Goal: Task Accomplishment & Management: Use online tool/utility

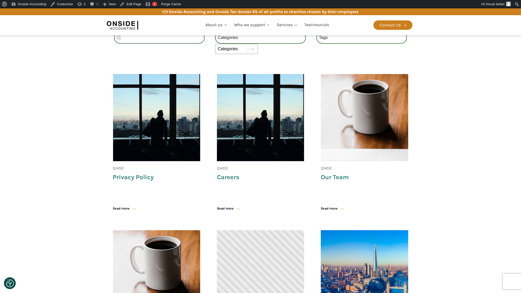
scroll to position [142, 0]
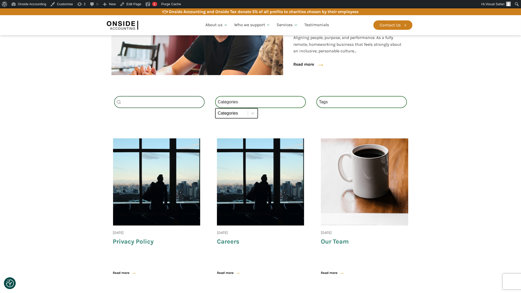
click at [245, 115] on select "Categories All (4) News (2) Blog (1) Fact Sheets (1)" at bounding box center [236, 113] width 43 height 10
select select "news"
click at [215, 108] on select "Categories All (4) News (2) Blog (1) Fact Sheets (1)" at bounding box center [236, 113] width 43 height 10
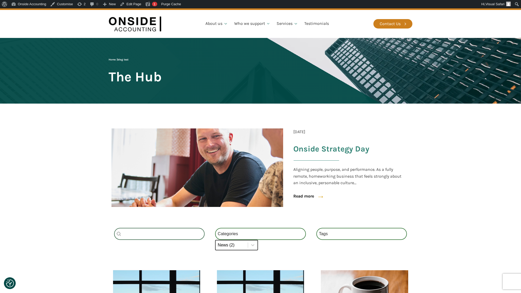
scroll to position [0, 0]
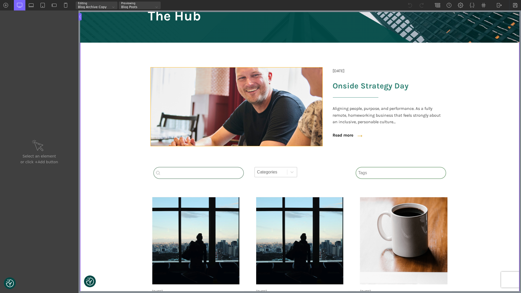
scroll to position [113, 0]
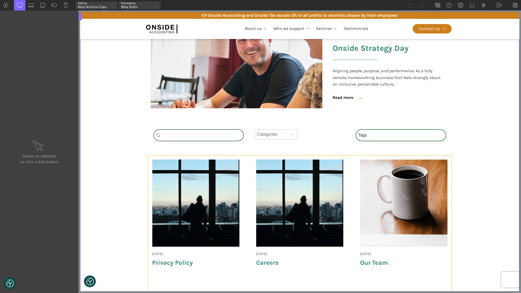
type input "wpgb-content-1"
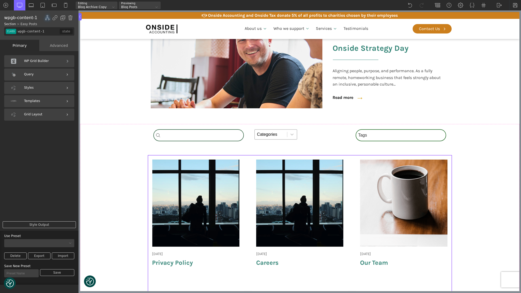
click at [35, 77] on div "Query" at bounding box center [39, 75] width 70 height 12
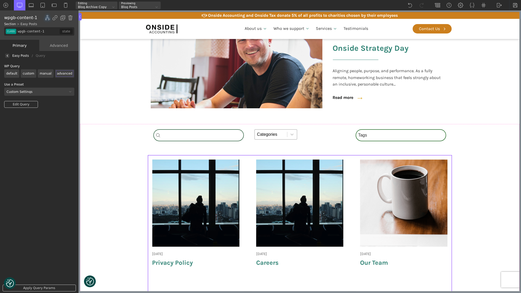
click at [44, 74] on label "manual" at bounding box center [46, 73] width 16 height 8
click at [0, 0] on input "manual" at bounding box center [0, 0] width 0 height 0
click at [32, 286] on link "Apply Query Params" at bounding box center [39, 288] width 73 height 7
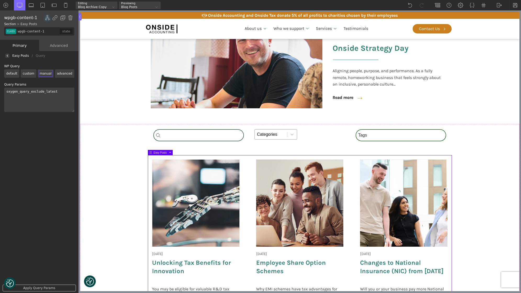
click at [31, 73] on label "custom" at bounding box center [29, 73] width 16 height 8
click at [0, 0] on input "custom" at bounding box center [0, 0] width 0 height 0
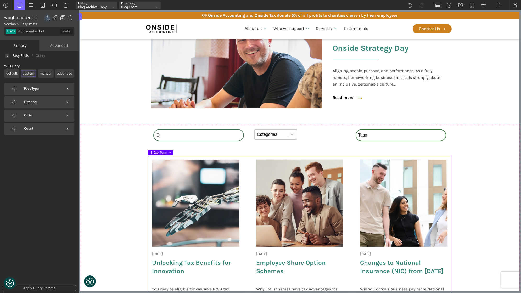
click at [42, 72] on label "manual" at bounding box center [46, 73] width 16 height 8
click at [0, 0] on input "manual" at bounding box center [0, 0] width 0 height 0
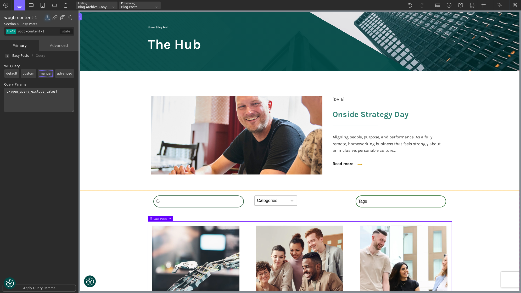
scroll to position [0, 0]
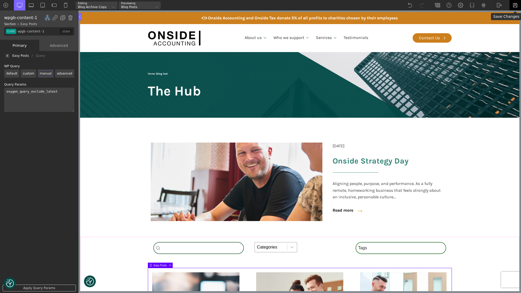
click at [515, 5] on img at bounding box center [515, 5] width 5 height 5
click at [496, 5] on div "WP Admin [GEOGRAPHIC_DATA] [GEOGRAPHIC_DATA]" at bounding box center [500, 5] width 12 height 10
click at [501, 21] on link "Frontend" at bounding box center [505, 22] width 22 height 8
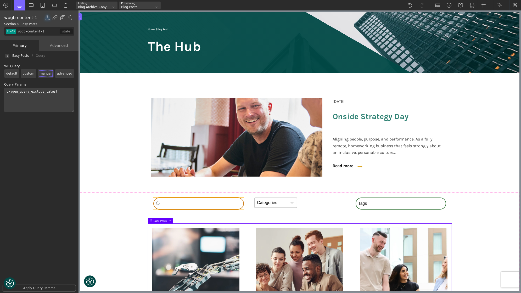
scroll to position [45, 0]
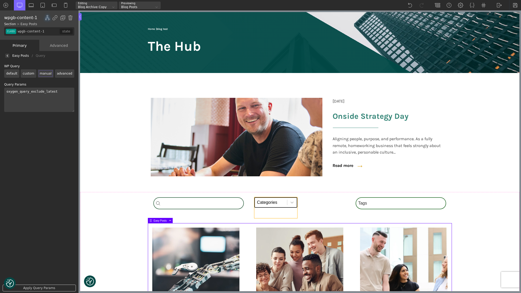
click at [274, 205] on select "Categories All (4) News (2) Blog (1) Fact Sheets (1)" at bounding box center [275, 202] width 43 height 10
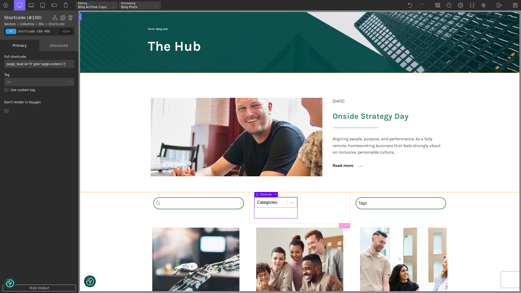
click at [115, 102] on section "[DATE] Onside Strategy Day Aligning people, purpose, and performance. As a full…" at bounding box center [300, 132] width 440 height 119
type input "section-11-321"
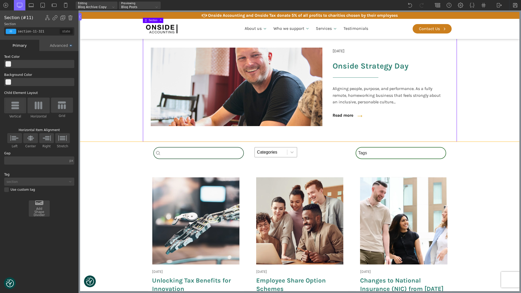
scroll to position [99, 0]
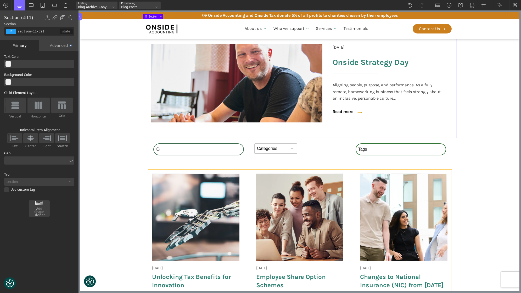
click at [248, 196] on div "[DATE] Onside Strategy Day Aligning people, purpose, and performance. As a full…" at bounding box center [300, 258] width 304 height 177
type input "wpgb-content-1"
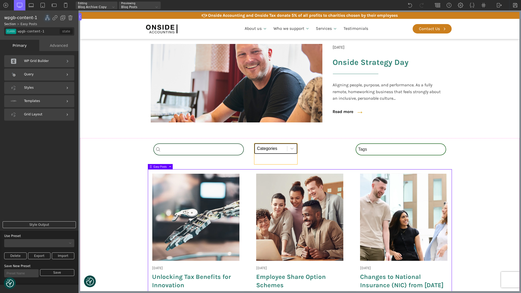
type input "shortcode-100-488"
click at [266, 147] on select "Categories All (4) News (2) Blog (1) Fact Sheets (1)" at bounding box center [275, 148] width 43 height 10
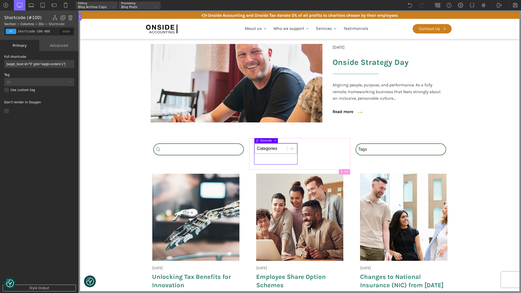
click at [63, 64] on input "[wpgb_facet id="9" grid="wpgb-content-1"]" at bounding box center [39, 64] width 70 height 8
type input "[wpgb_facet id="9" grid="wpgb-content"]"
click at [512, 4] on div at bounding box center [516, 5] width 12 height 10
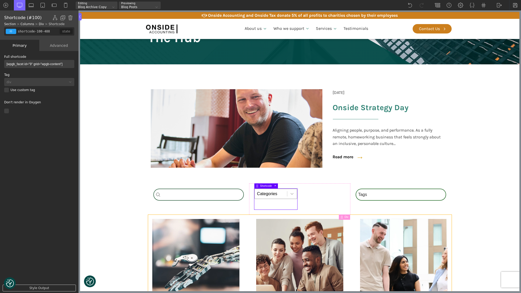
scroll to position [153, 0]
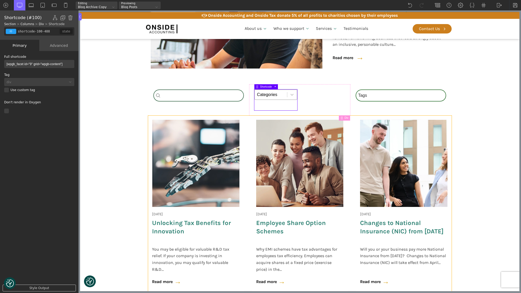
type input "wpgb-content-1"
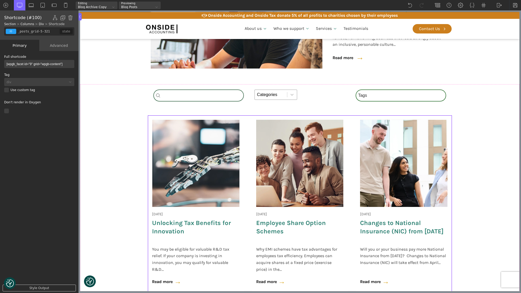
click at [247, 170] on div "[DATE] Onside Strategy Day Aligning people, purpose, and performance. As a full…" at bounding box center [300, 204] width 304 height 177
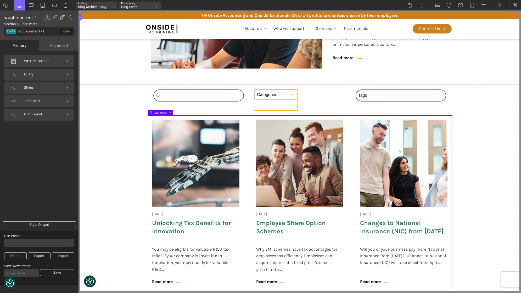
type input "shortcode-100-488"
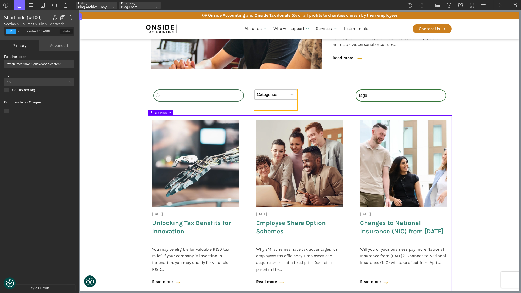
click at [270, 103] on div "Category Select content Categories All (4) News (2) Blog (1) Fact Sheets (1)" at bounding box center [275, 100] width 43 height 21
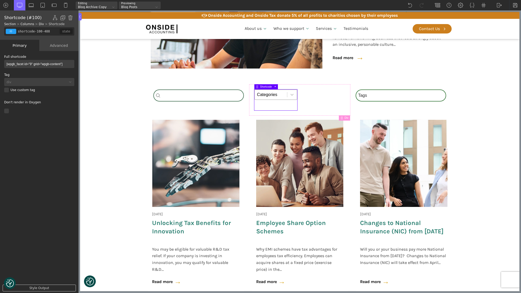
click at [60, 65] on input "[wpgb_facet id="9" grid="wpgb-content"]" at bounding box center [39, 64] width 70 height 8
type input "[wpgb_facet id="9" grid="wpgb-content-1"]"
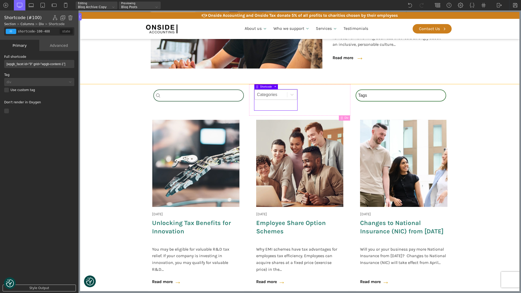
click at [103, 123] on section "Search_Custom Search content Clear Category Select content Categories All (4) N…" at bounding box center [300, 198] width 440 height 228
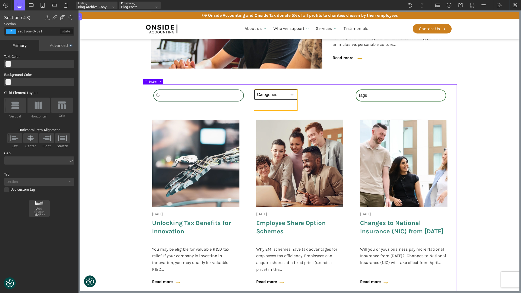
type input "shortcode-100-488"
click at [272, 96] on select "Categories All (4) News (2) Blog (1) Fact Sheets (1)" at bounding box center [275, 95] width 43 height 10
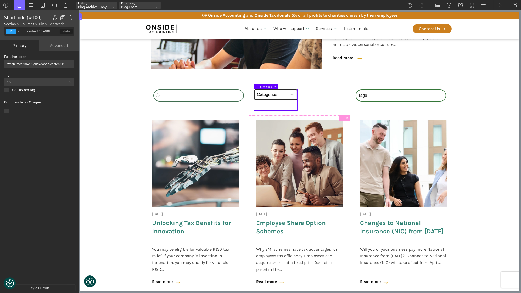
select select "news"
click at [254, 90] on select "Categories All (4) News (2) Blog (1) Fact Sheets (1)" at bounding box center [275, 95] width 43 height 10
click at [270, 96] on select "Categories All (4) News (2) Blog (1) Fact Sheets (1)" at bounding box center [275, 95] width 43 height 10
select select
click at [254, 90] on select "Categories All (4) News (2) Blog (1) Fact Sheets (1)" at bounding box center [275, 95] width 43 height 10
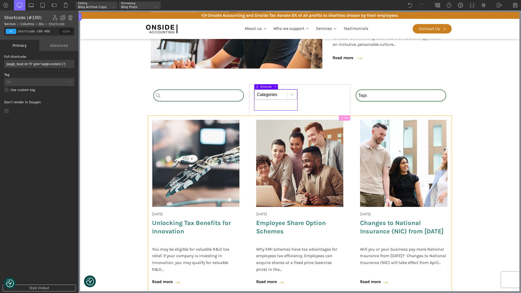
click at [149, 156] on div "[DATE] Unlocking Tax Benefits for Innovation You may be eligible for valuable R…" at bounding box center [196, 204] width 96 height 177
type input "wpgb-content-1"
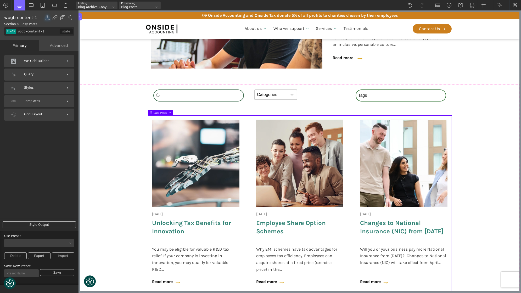
click at [247, 124] on div "[DATE] Onside Strategy Day Aligning people, purpose, and performance. As a full…" at bounding box center [300, 204] width 304 height 177
click at [54, 78] on div "Query" at bounding box center [39, 75] width 70 height 12
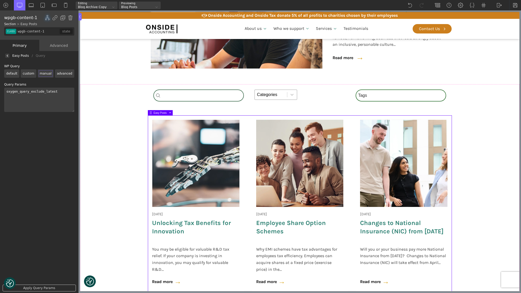
click at [7, 91] on textarea "oxygen_query_exclude_latest" at bounding box center [39, 100] width 70 height 24
paste textarea "wp_grid_builder=wpgb-content-1"
click at [37, 285] on link "Apply Query Params" at bounding box center [39, 288] width 73 height 7
click at [515, 5] on img at bounding box center [515, 5] width 5 height 5
drag, startPoint x: 9, startPoint y: 95, endPoint x: 7, endPoint y: 93, distance: 2.8
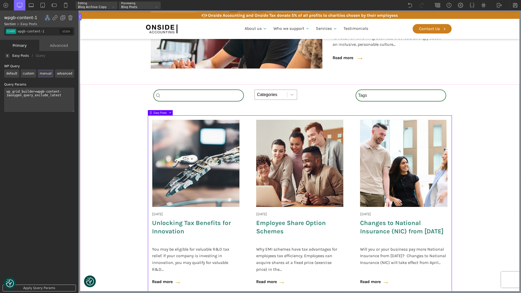
click at [7, 93] on textarea "wp_grid_builder=wpgb-content-1&oxygen_query_exclude_latest" at bounding box center [39, 100] width 70 height 24
drag, startPoint x: 10, startPoint y: 95, endPoint x: 0, endPoint y: 90, distance: 12.0
click at [0, 90] on div "WP Grid Builder Stack Columns Vertically Page container (1200px) and below Less…" at bounding box center [39, 172] width 79 height 243
type textarea "oxygen_query_exclude_latest"
click at [35, 290] on link "Apply Query Params" at bounding box center [39, 288] width 73 height 7
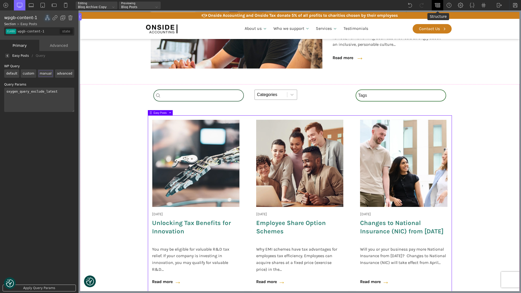
click at [441, 5] on div at bounding box center [438, 5] width 12 height 10
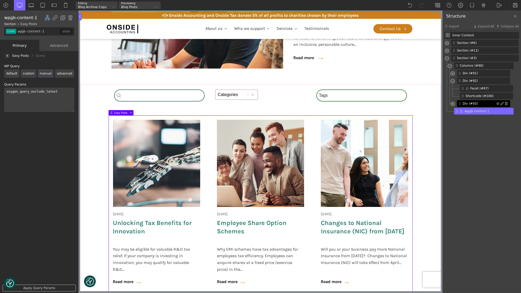
click at [475, 105] on span "Div (#93)" at bounding box center [480, 103] width 34 height 5
type input "div_block-93-488"
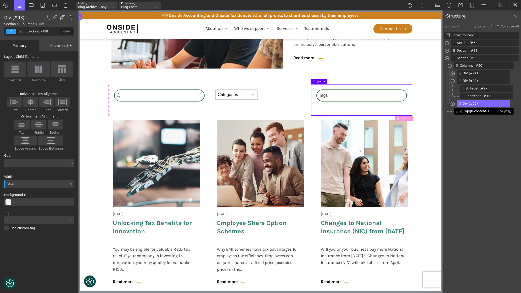
click at [475, 110] on span "wpgb-content-1" at bounding box center [482, 111] width 35 height 5
type input "wpgb-content-1"
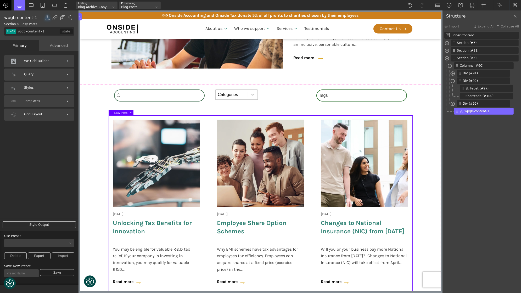
click at [4, 5] on img at bounding box center [5, 5] width 5 height 5
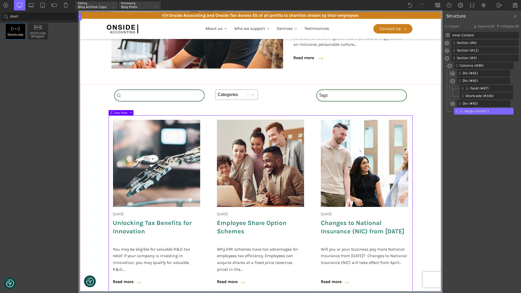
type input "short"
click at [18, 32] on div "Shortcode" at bounding box center [15, 31] width 20 height 16
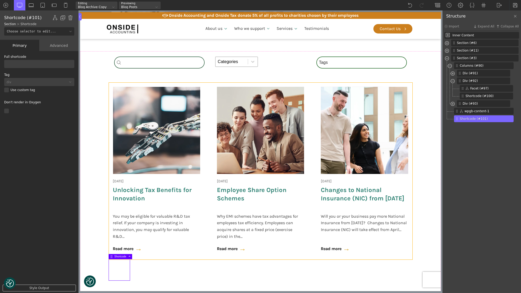
scroll to position [187, 0]
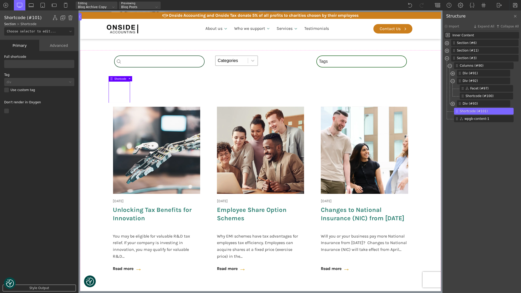
click at [32, 64] on input "text" at bounding box center [39, 64] width 70 height 8
paste input "[wpgb_query id=""
type input "[wpgb_query id="wpgb-content-1""
click at [93, 159] on section "Search_Custom Search content Clear Category Select content Categories All (4) N…" at bounding box center [260, 174] width 361 height 249
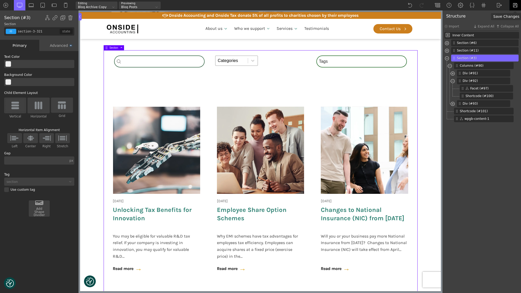
click at [511, 3] on div at bounding box center [516, 5] width 12 height 10
click at [467, 113] on span "Shortcode (#101)" at bounding box center [480, 111] width 40 height 5
type input "shortcode-101-488"
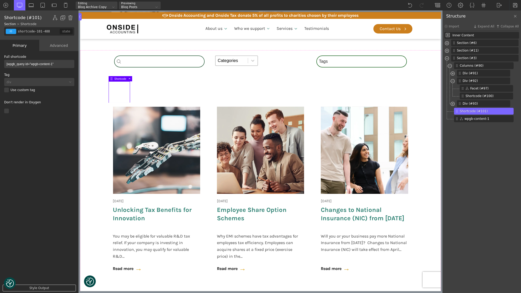
click at [59, 65] on input "[wpgb_query id="wpgb-content-1"" at bounding box center [39, 64] width 70 height 8
type input "[wpgb_query id="wpgb-content-1"]"
click at [93, 148] on section "Search_Custom Search content Clear Category Select content Categories All (4) N…" at bounding box center [260, 174] width 361 height 249
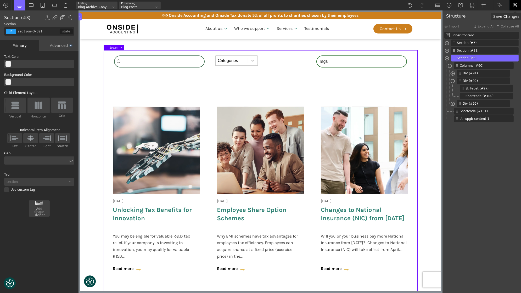
click at [512, 6] on div at bounding box center [516, 5] width 12 height 10
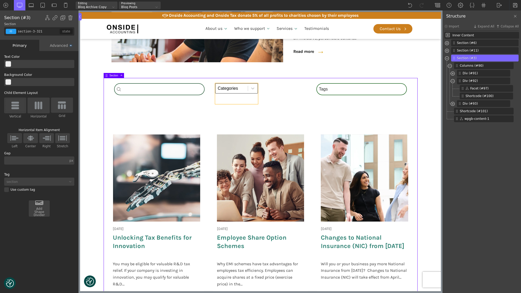
scroll to position [153, 0]
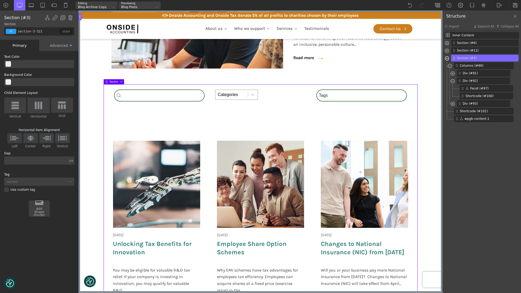
click at [446, 59] on span at bounding box center [447, 59] width 4 height 6
click at [452, 65] on div at bounding box center [450, 66] width 4 height 6
click at [469, 73] on span "Shortcode (#101)" at bounding box center [480, 73] width 40 height 5
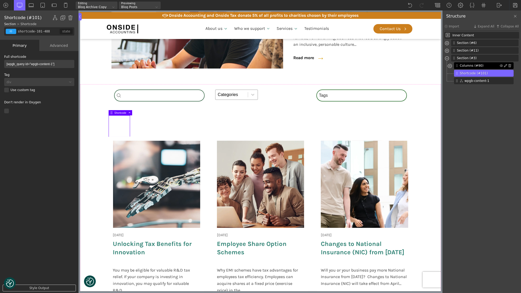
click at [475, 68] on div "Columns (#90)" at bounding box center [484, 65] width 60 height 7
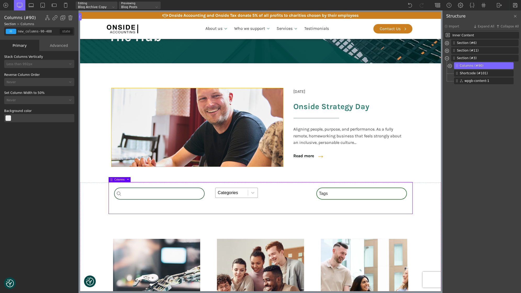
scroll to position [124, 0]
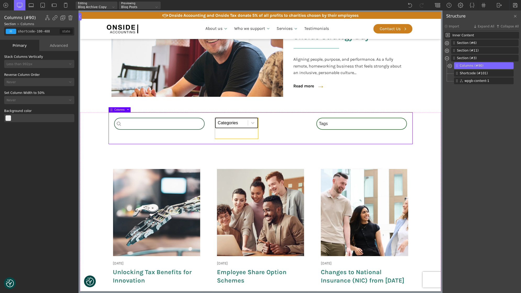
click at [243, 124] on select "Categories All (4) News (2) Blog (1) Fact Sheets (1)" at bounding box center [236, 123] width 43 height 10
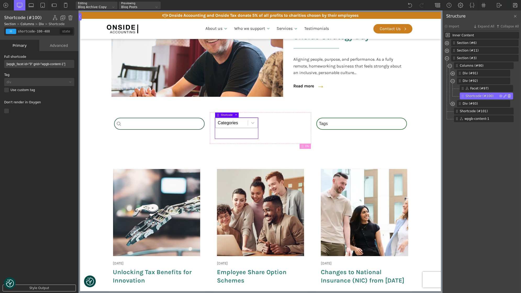
click at [511, 95] on img at bounding box center [509, 96] width 3 height 3
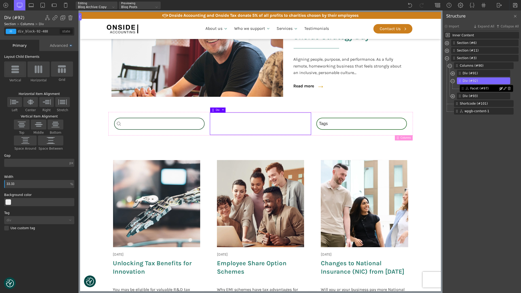
click at [500, 88] on img at bounding box center [501, 88] width 3 height 3
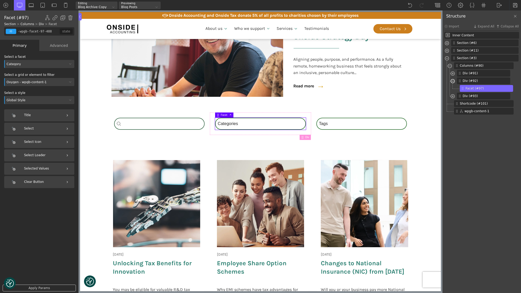
click at [455, 82] on span at bounding box center [453, 82] width 4 height 6
click at [473, 98] on span "Shortcode (#101)" at bounding box center [480, 96] width 40 height 5
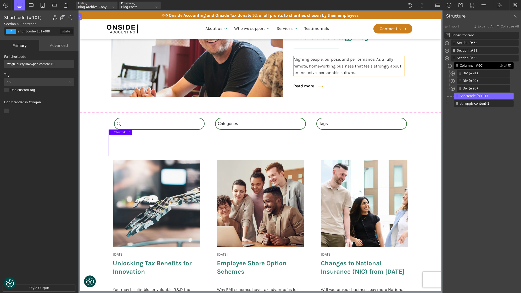
click at [467, 63] on span "Columns (#90)" at bounding box center [480, 65] width 40 height 5
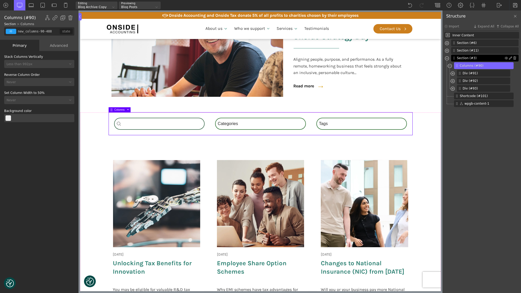
click at [463, 58] on span "Section (#3)" at bounding box center [481, 58] width 48 height 5
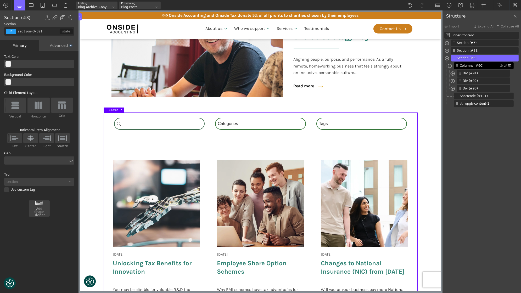
click at [467, 63] on div "Columns (#90)" at bounding box center [484, 65] width 60 height 7
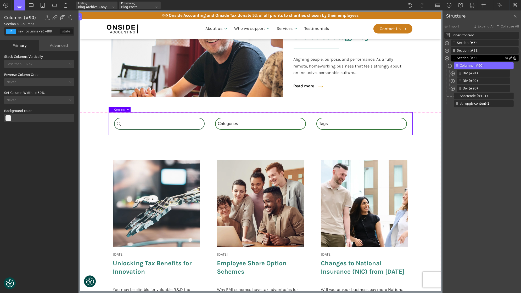
click at [461, 57] on span "Section (#3)" at bounding box center [481, 58] width 48 height 5
type input "section-3-321"
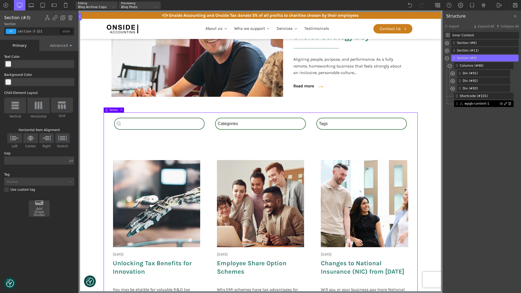
click at [468, 105] on span "wpgb-content-1" at bounding box center [482, 103] width 35 height 5
type input "wpgb-content-1"
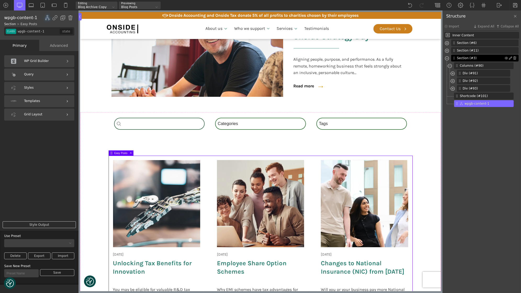
click at [473, 57] on span "Section (#3)" at bounding box center [481, 58] width 48 height 5
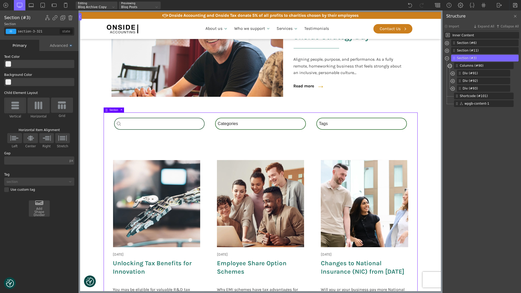
click at [449, 64] on span at bounding box center [450, 67] width 4 height 6
click at [449, 65] on span at bounding box center [450, 67] width 4 height 6
click at [450, 65] on span at bounding box center [450, 67] width 4 height 6
click at [484, 64] on span "Columns (#90)" at bounding box center [480, 65] width 40 height 5
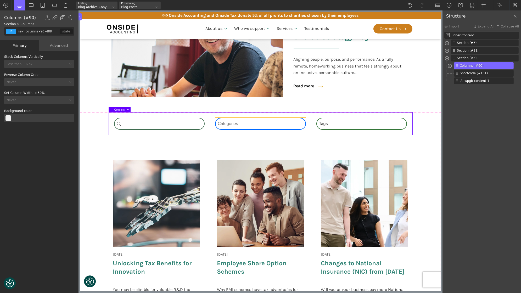
type input "-wpgb-facet-97-488"
click at [224, 121] on div "Category Select content Categories All (4) News (2) Blog (1) Fact Sheets (1)" at bounding box center [260, 124] width 91 height 12
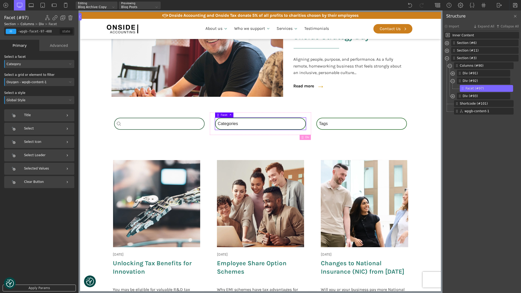
click at [38, 169] on div "Selected Values" at bounding box center [39, 169] width 70 height 12
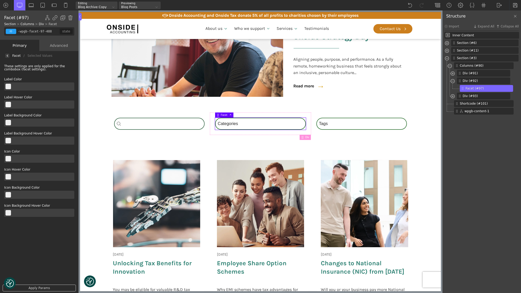
click at [8, 57] on img at bounding box center [7, 56] width 2 height 2
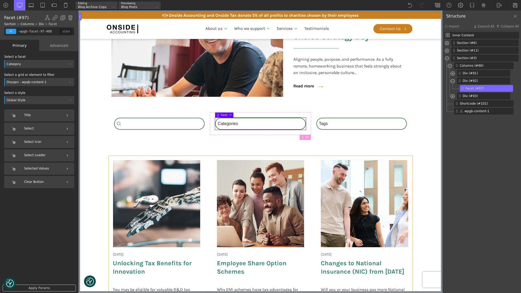
click at [214, 172] on div "[DATE] Employee Share Option Schemes Why EMI schemes have tax advantages for em…" at bounding box center [261, 244] width 96 height 177
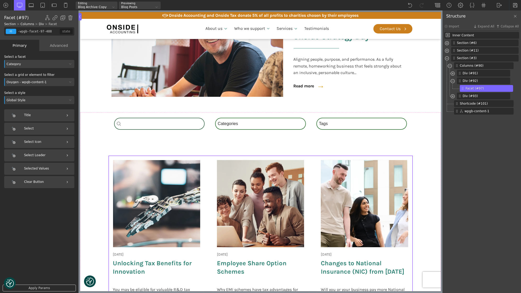
type input "wpgb-content-1"
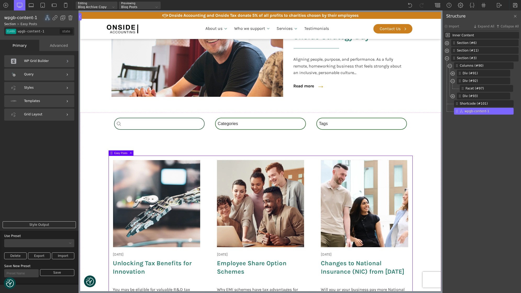
click at [59, 66] on div "WP Grid Builder" at bounding box center [39, 61] width 70 height 12
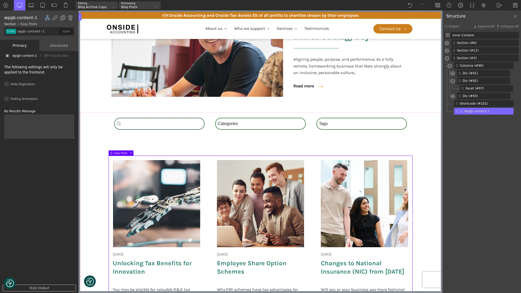
click at [10, 43] on div "Primary" at bounding box center [19, 45] width 39 height 11
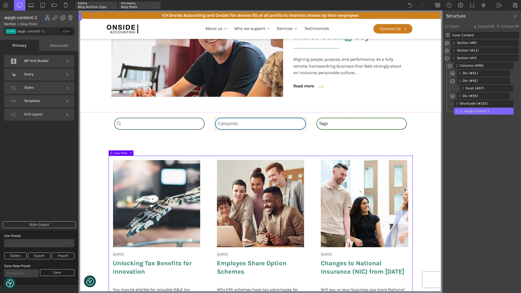
click at [255, 124] on div "Category Select content Categories All (4) News (2) Blog (1) Fact Sheets (1)" at bounding box center [260, 124] width 91 height 12
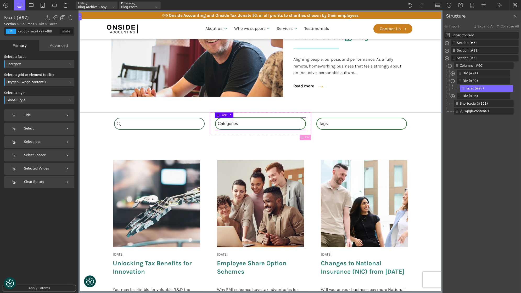
click at [431, 134] on section "Search_Custom Search content Clear Category Select content Categories All (4) N…" at bounding box center [260, 233] width 361 height 240
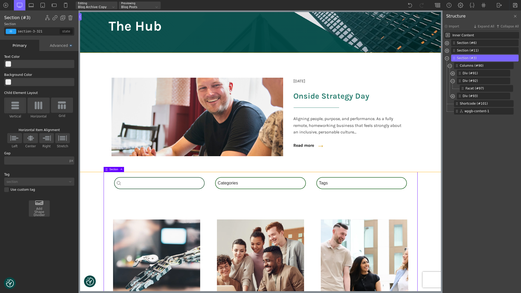
scroll to position [66, 0]
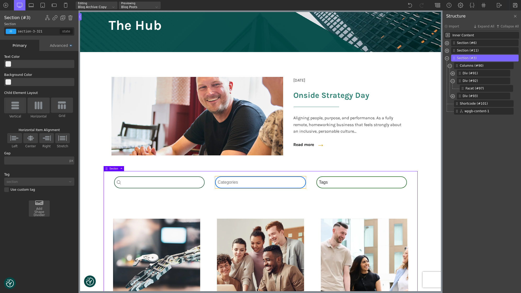
click at [243, 184] on div "Category Select content Categories All (4) News (2) Blog (1) Fact Sheets (1)" at bounding box center [260, 182] width 91 height 12
type input "-wpgb-facet-97-488"
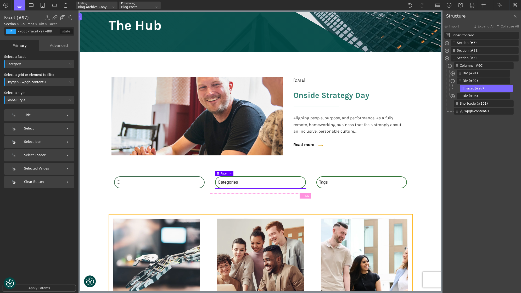
type input "wpgb-content-1"
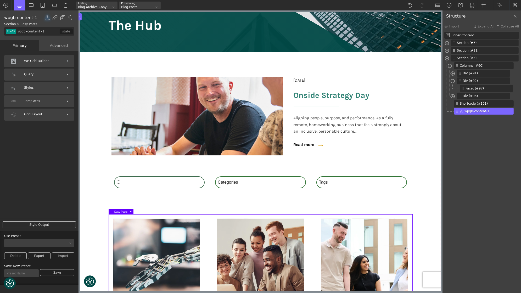
click at [36, 71] on div "Query" at bounding box center [39, 75] width 70 height 12
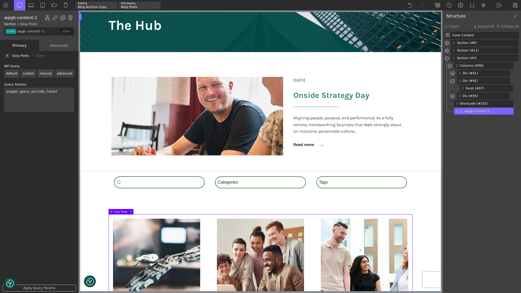
click at [69, 69] on label "advanced" at bounding box center [64, 73] width 19 height 8
click at [0, 0] on input "advanced" at bounding box center [0, 0] width 0 height 0
click at [49, 93] on div "Custom Settings" at bounding box center [35, 91] width 63 height 3
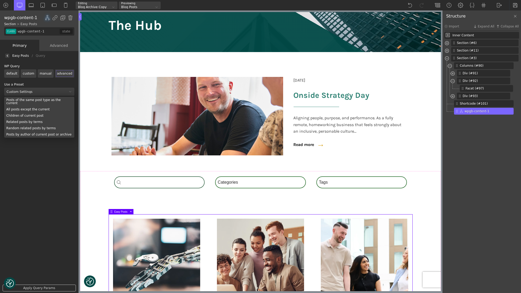
click at [40, 73] on label "manual" at bounding box center [46, 73] width 16 height 8
click at [0, 0] on input "manual" at bounding box center [0, 0] width 0 height 0
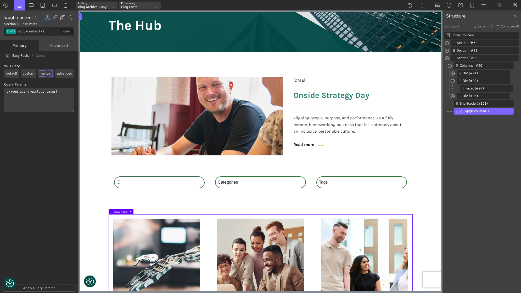
click at [25, 72] on label "custom" at bounding box center [29, 73] width 16 height 8
click at [0, 0] on input "custom" at bounding box center [0, 0] width 0 height 0
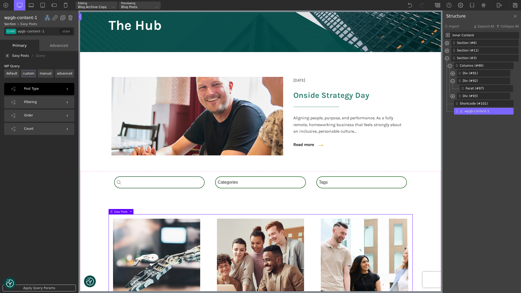
click at [45, 87] on div "Post Type" at bounding box center [39, 89] width 70 height 12
select select
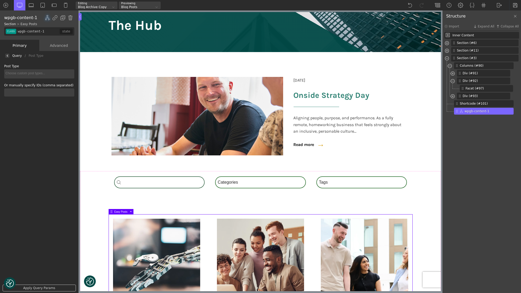
click at [16, 73] on input "search" at bounding box center [39, 74] width 68 height 4
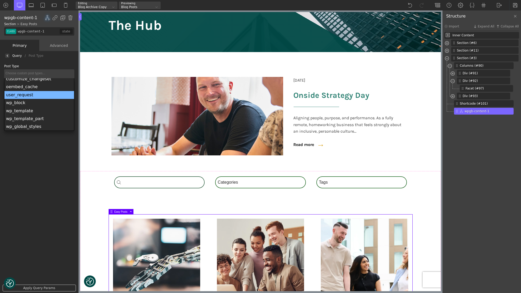
scroll to position [0, 0]
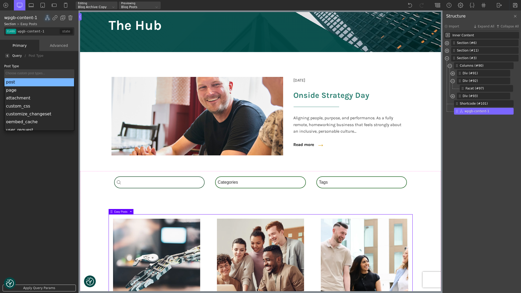
click at [8, 56] on img at bounding box center [7, 56] width 2 height 2
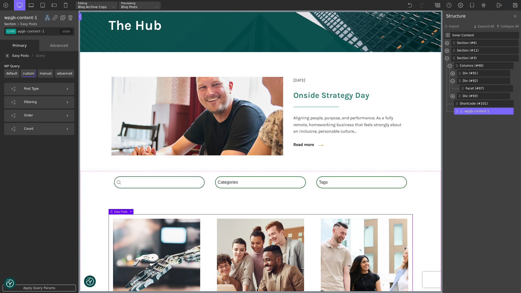
click at [45, 71] on label "manual" at bounding box center [46, 73] width 16 height 8
click at [0, 0] on input "manual" at bounding box center [0, 0] width 0 height 0
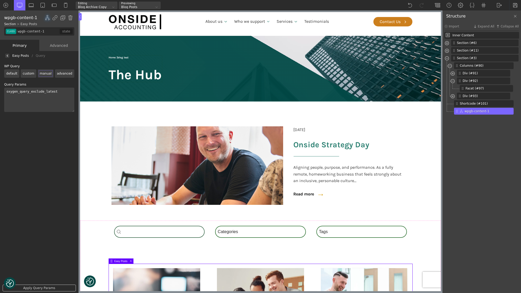
scroll to position [19, 0]
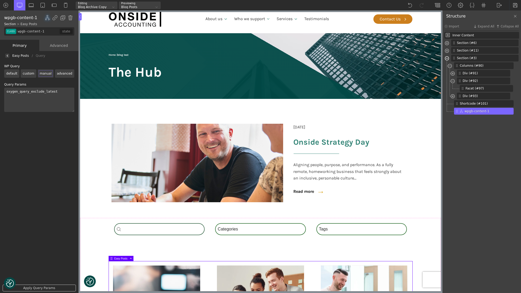
click at [446, 59] on span at bounding box center [447, 59] width 4 height 6
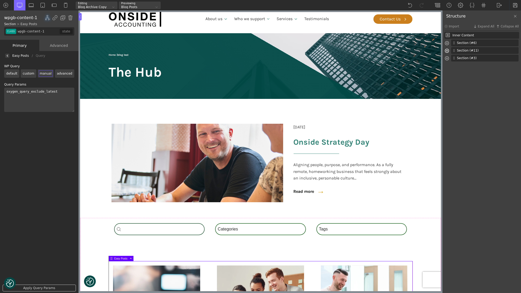
click at [446, 52] on span at bounding box center [447, 51] width 4 height 6
click at [452, 58] on div at bounding box center [450, 58] width 4 height 6
click at [455, 65] on span at bounding box center [453, 67] width 4 height 6
click at [455, 74] on span at bounding box center [456, 74] width 4 height 6
click at [454, 88] on span at bounding box center [453, 89] width 4 height 6
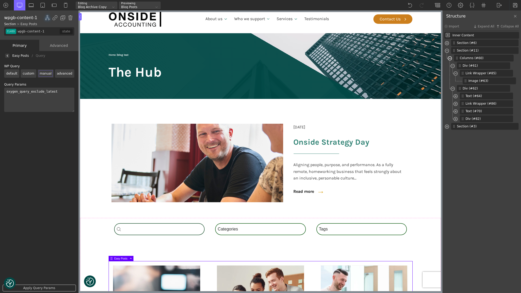
click at [450, 58] on span at bounding box center [450, 59] width 4 height 6
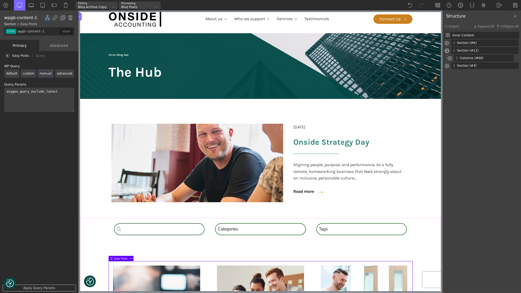
click at [445, 49] on span at bounding box center [447, 51] width 4 height 6
